Goal: Communication & Community: Answer question/provide support

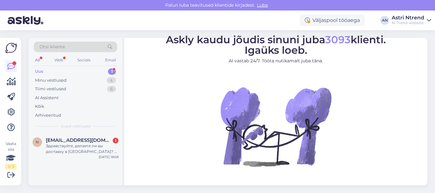
click at [56, 73] on div "Uus 1" at bounding box center [75, 71] width 83 height 9
click at [111, 70] on div "1" at bounding box center [112, 71] width 8 height 6
click at [85, 147] on div "Здравствуйте, делаете ли вы доставку в [GEOGRAPHIC_DATA]? И какие сроки доставк…" at bounding box center [82, 148] width 73 height 11
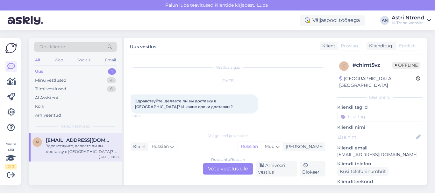
click at [221, 168] on div "Russian to Russian Võta vestlus üle" at bounding box center [228, 168] width 50 height 11
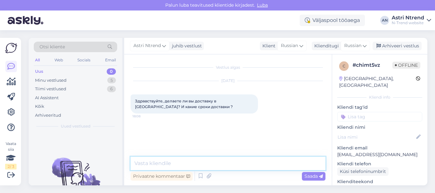
click at [175, 160] on textarea at bounding box center [228, 163] width 195 height 13
type textarea "Plhfdc"
drag, startPoint x: 155, startPoint y: 162, endPoint x: 130, endPoint y: 162, distance: 25.8
click at [130, 162] on div "Vestlus algas [DATE] Здравствуйте, делаете ли вы доставку в [GEOGRAPHIC_DATA]? …" at bounding box center [228, 119] width 208 height 131
type textarea "Здравствуйте!"
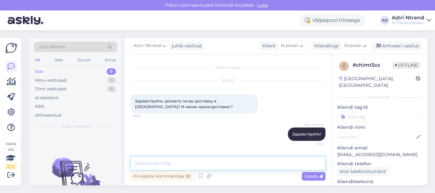
click at [168, 166] on textarea at bounding box center [228, 163] width 195 height 13
type textarea "на этот вопрос Вам ответит специалист в [DATE]"
